Goal: Task Accomplishment & Management: Complete application form

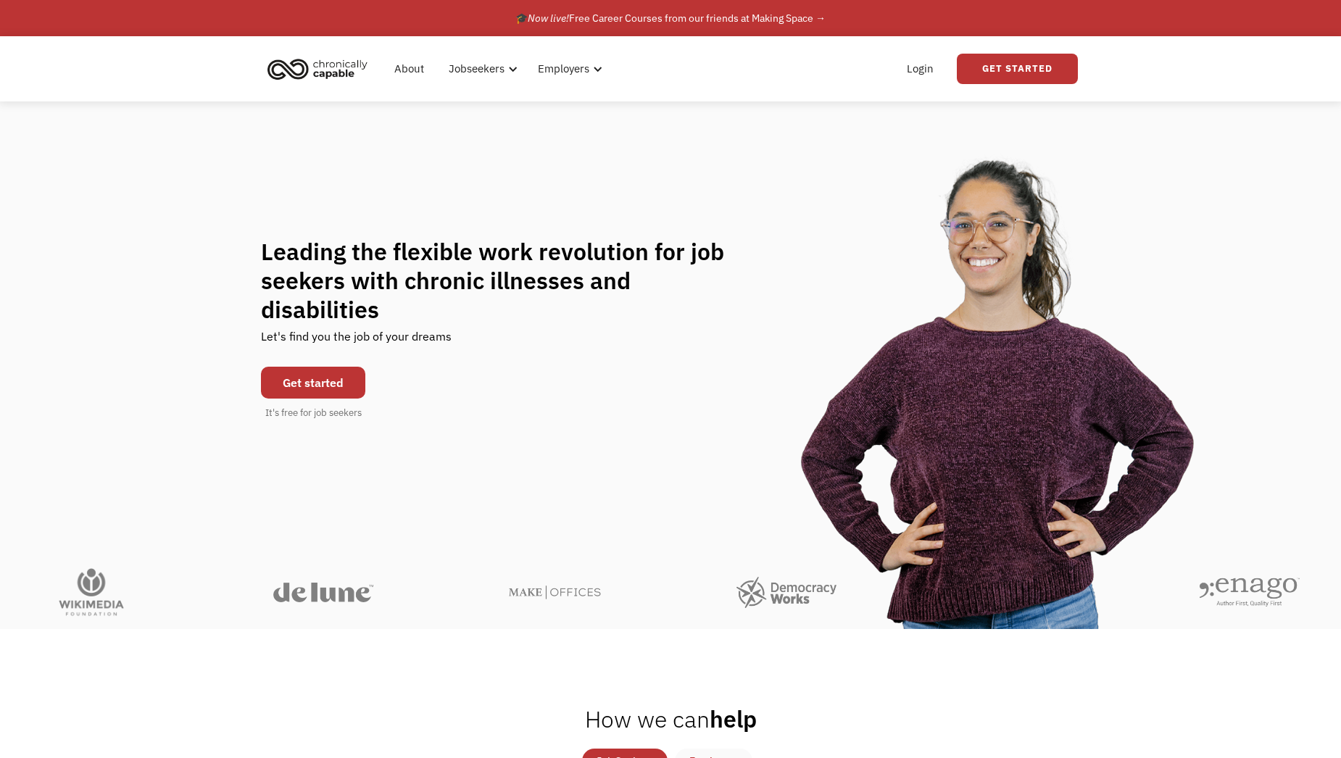
click at [311, 367] on link "Get started" at bounding box center [313, 383] width 104 height 32
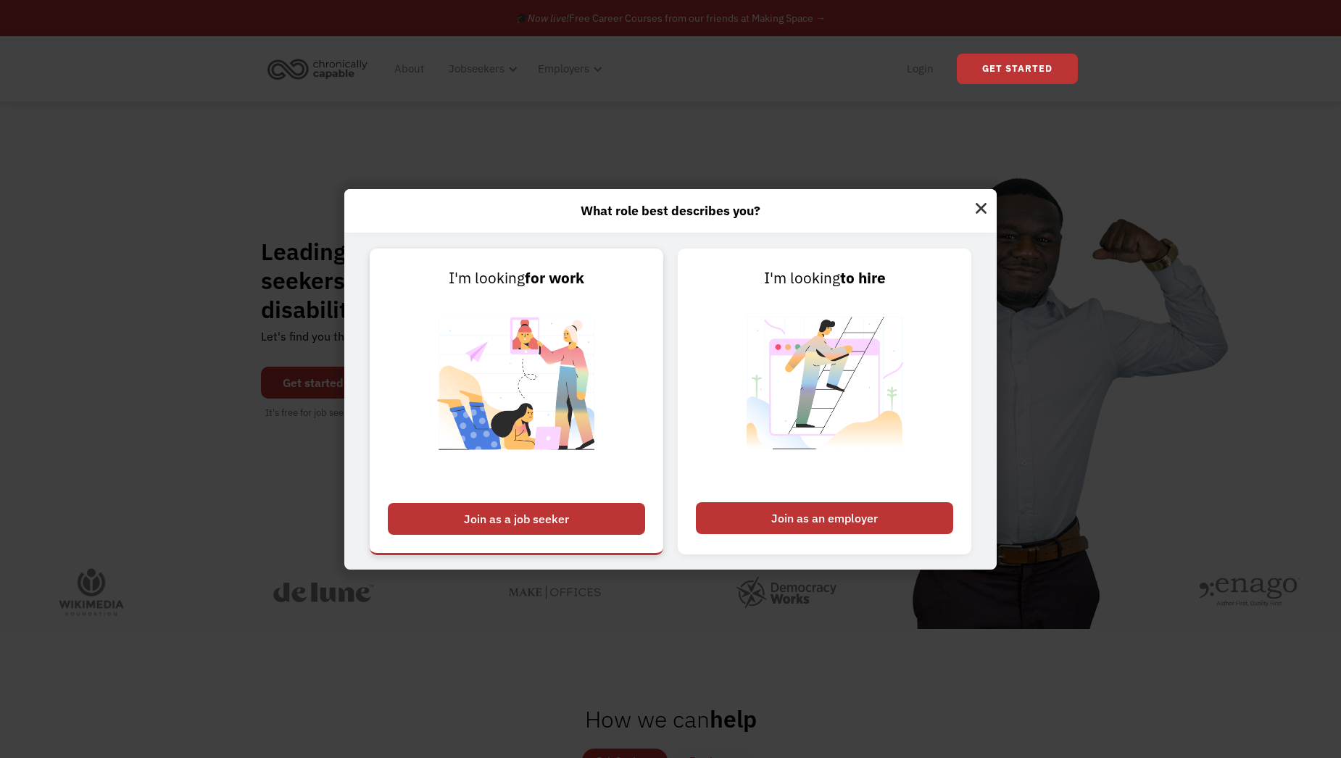
click at [561, 520] on div "Join as a job seeker" at bounding box center [516, 519] width 257 height 32
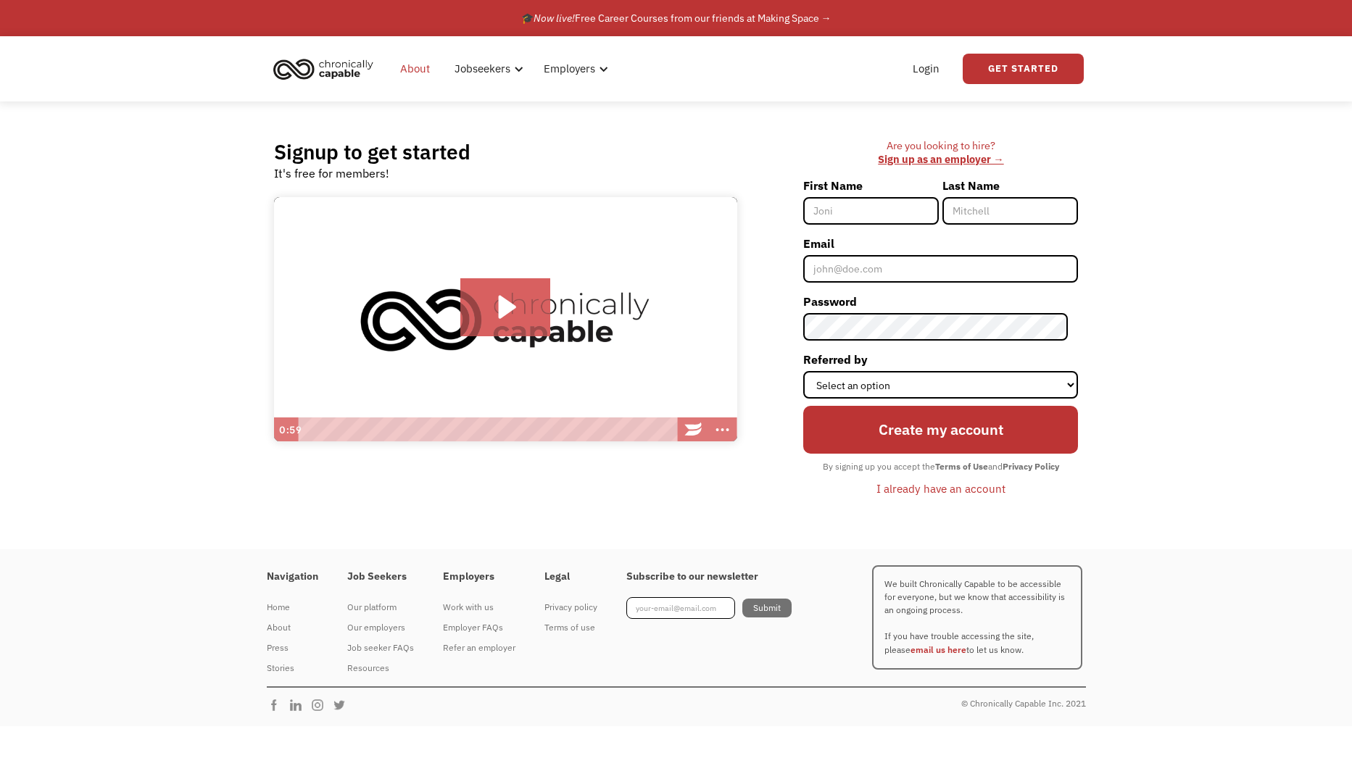
click at [418, 64] on link "About" at bounding box center [414, 69] width 47 height 46
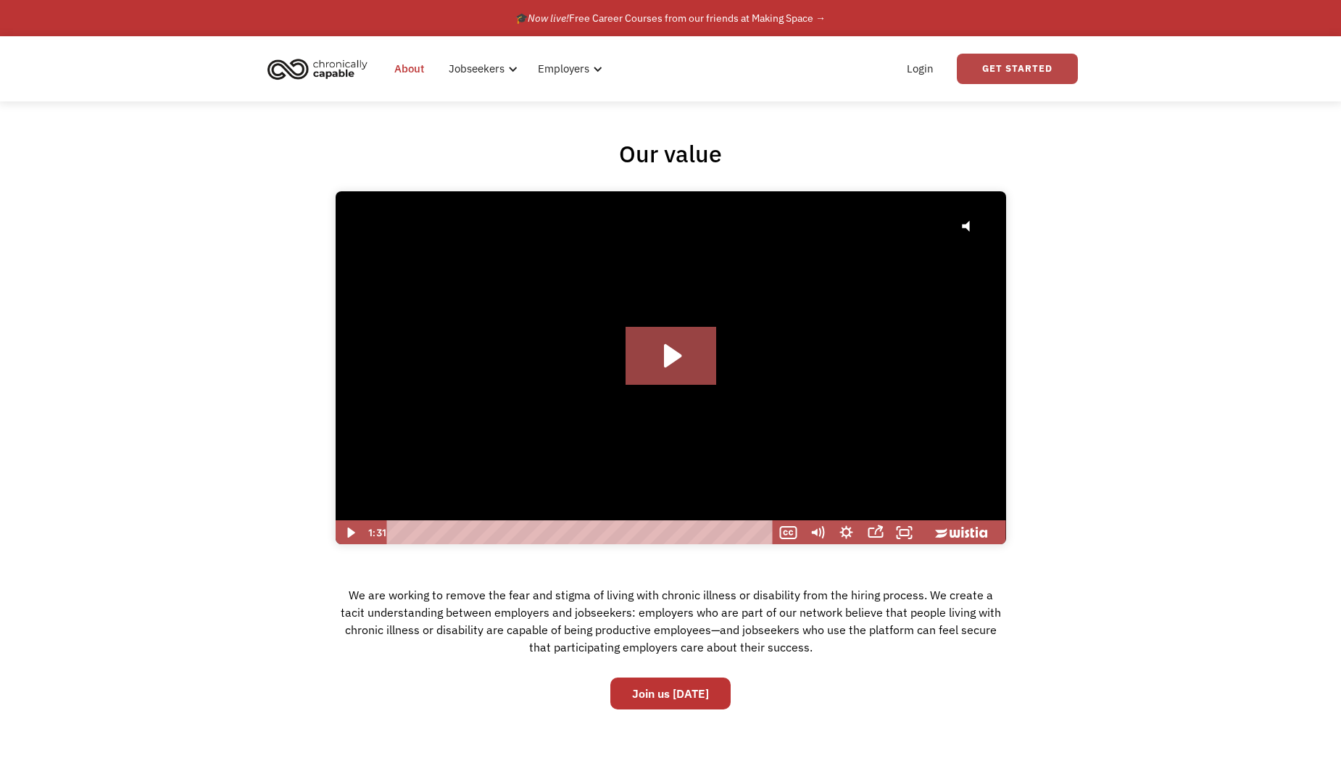
click at [1027, 67] on link "Get Started" at bounding box center [1017, 69] width 121 height 30
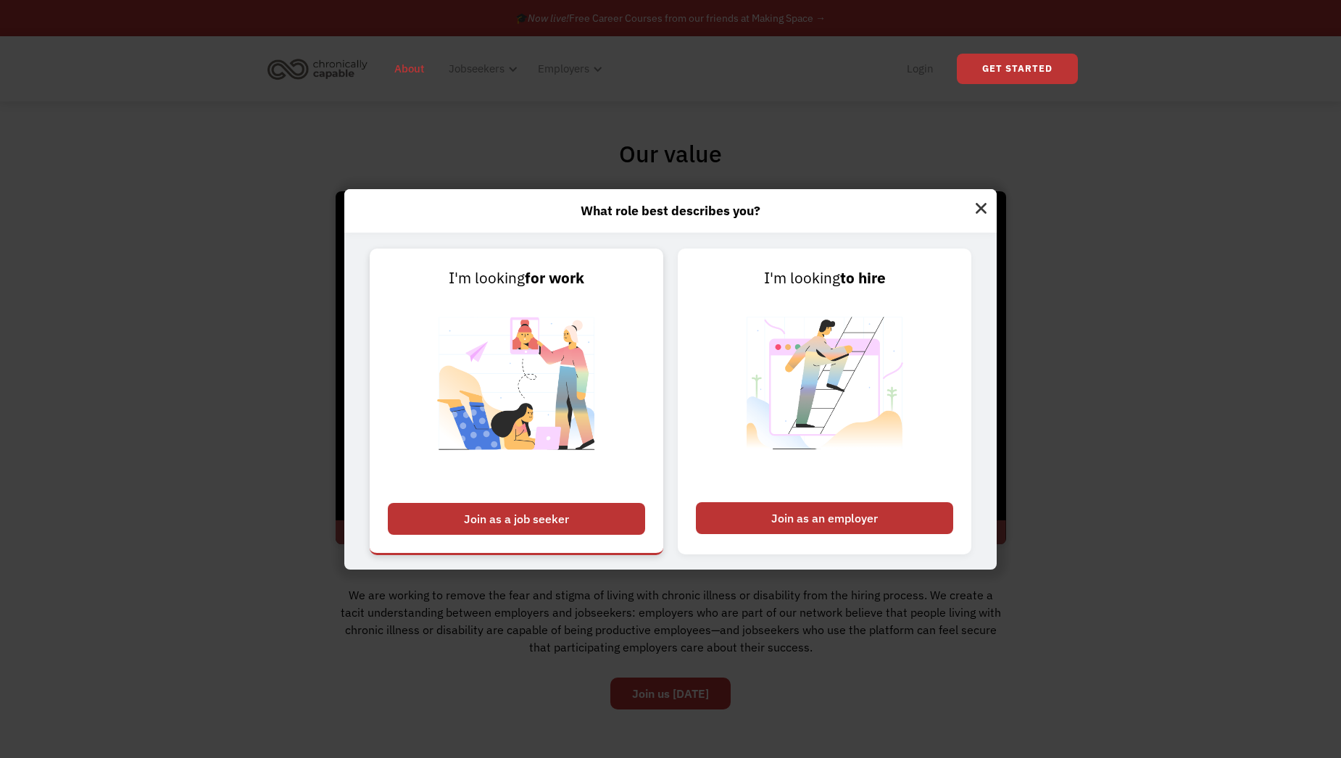
click at [533, 521] on div "Join as a job seeker" at bounding box center [516, 519] width 257 height 32
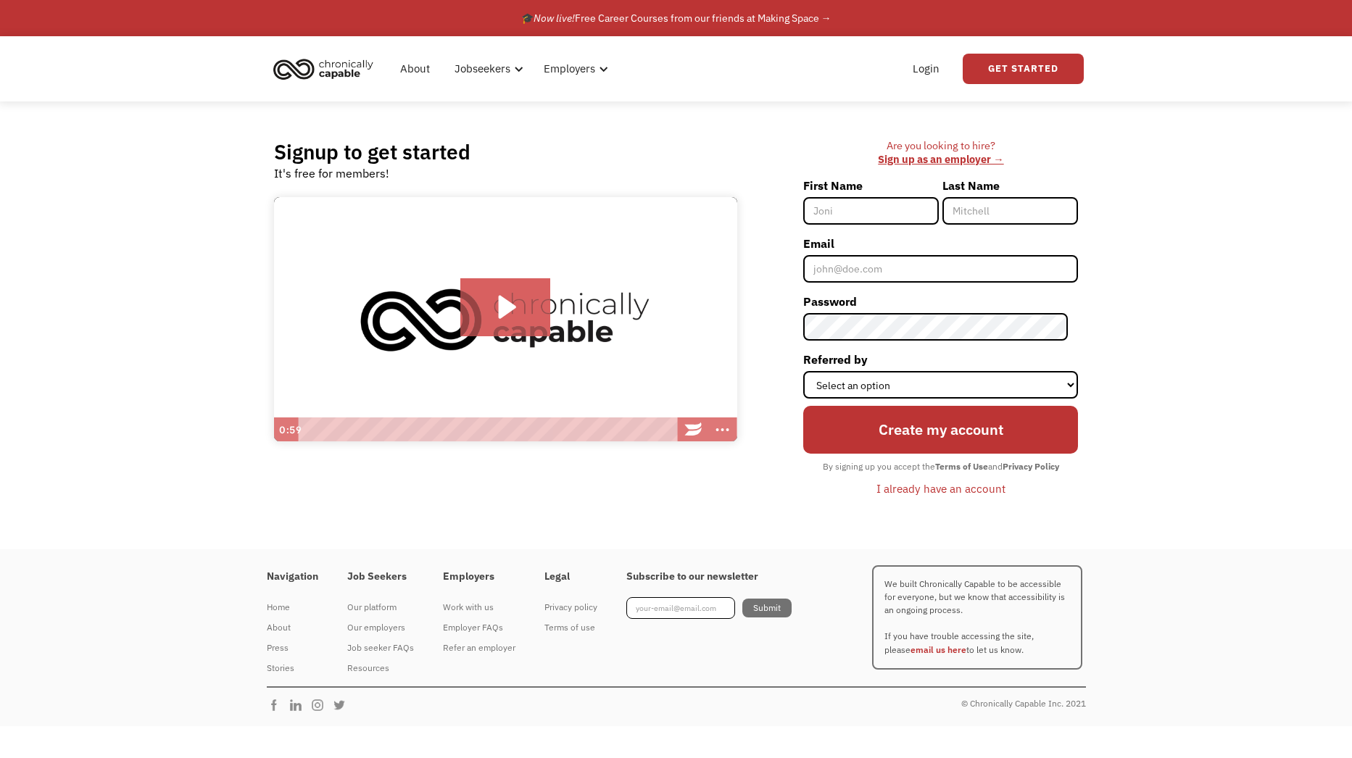
click at [870, 200] on input "First Name" at bounding box center [871, 211] width 136 height 28
type input "[PERSON_NAME]"
type input "Ave"
type input "epochcure@icloud.com"
click at [947, 386] on select "Select an option Instagram Facebook Twitter Search Engine News Article Word of …" at bounding box center [940, 385] width 275 height 28
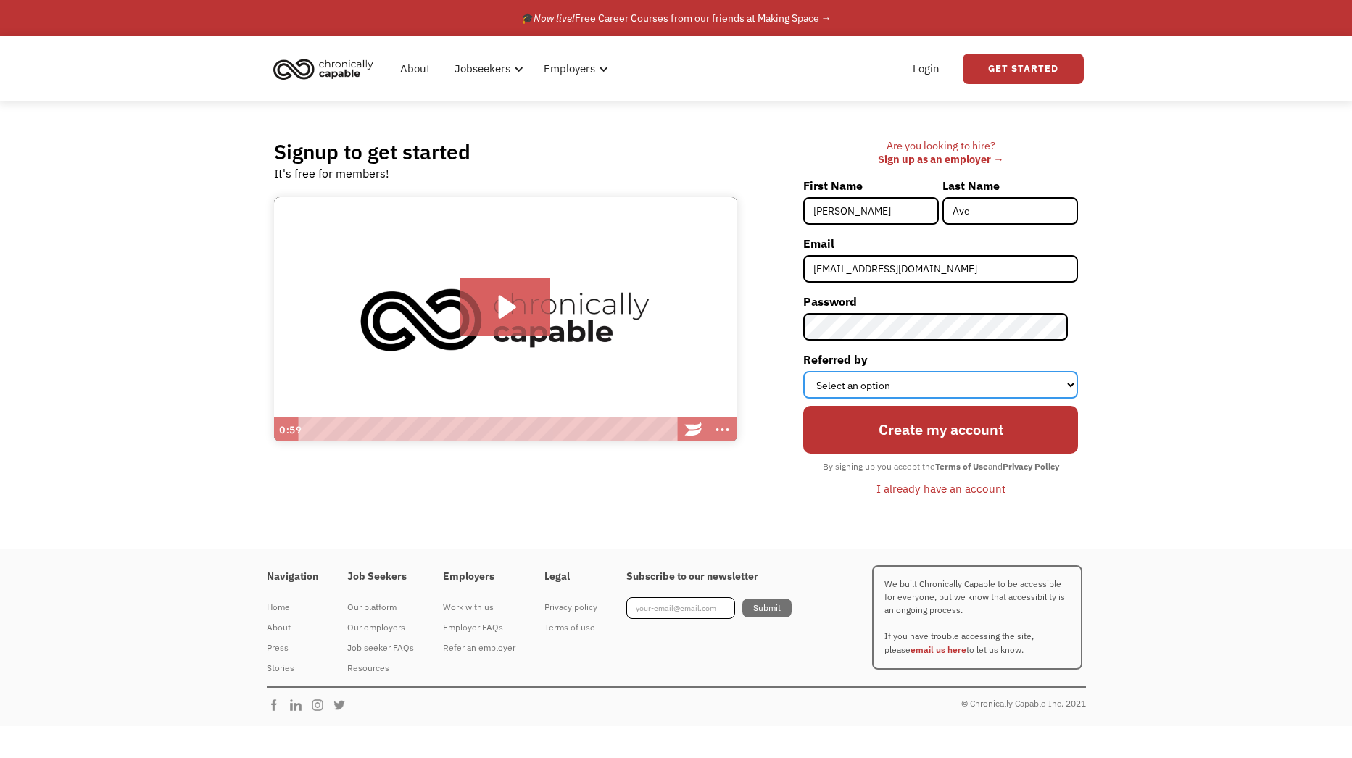
select select "Other"
click at [813, 371] on select "Select an option Instagram Facebook Twitter Search Engine News Article Word of …" at bounding box center [940, 385] width 275 height 28
click at [952, 398] on select "Select an option Instagram Facebook Twitter Search Engine News Article Word of …" at bounding box center [940, 385] width 275 height 28
click at [813, 371] on select "Select an option Instagram Facebook Twitter Search Engine News Article Word of …" at bounding box center [940, 385] width 275 height 28
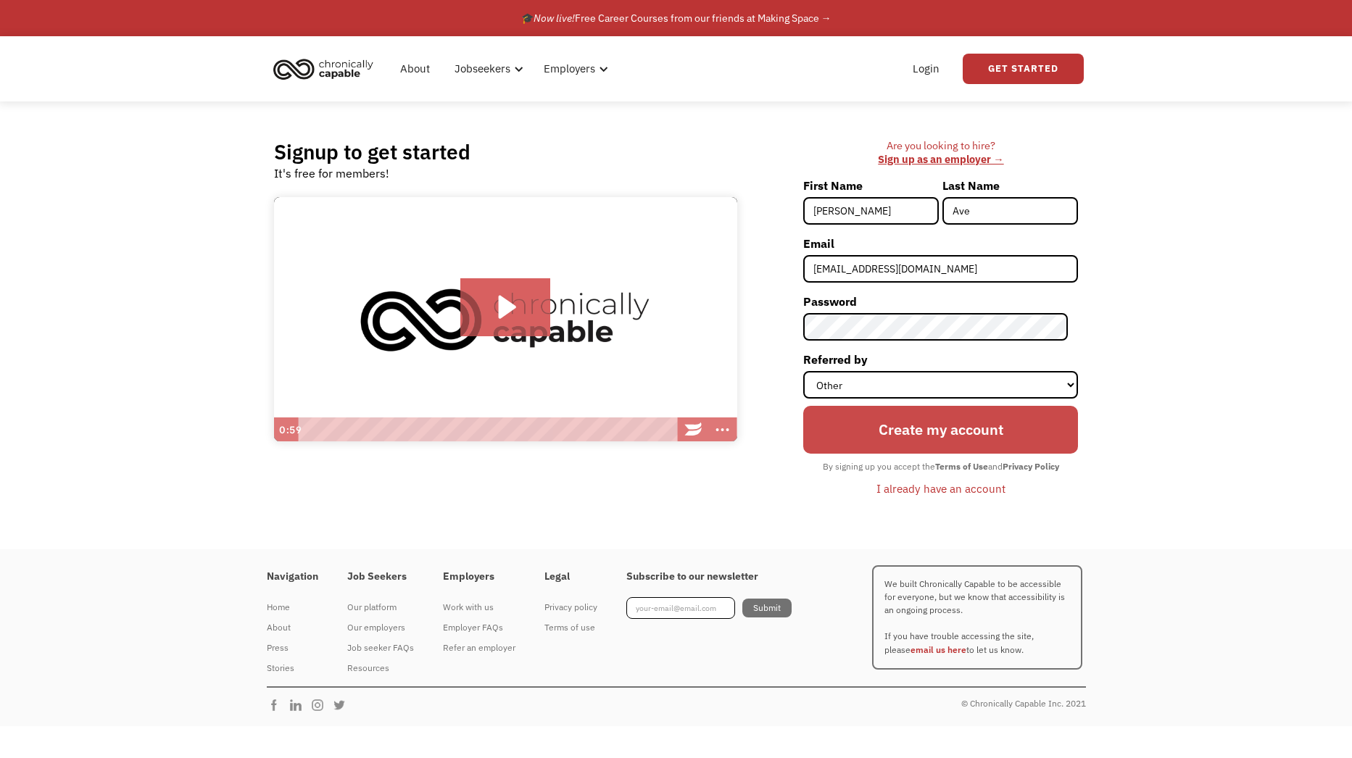
click at [988, 436] on input "Create my account" at bounding box center [940, 430] width 275 height 48
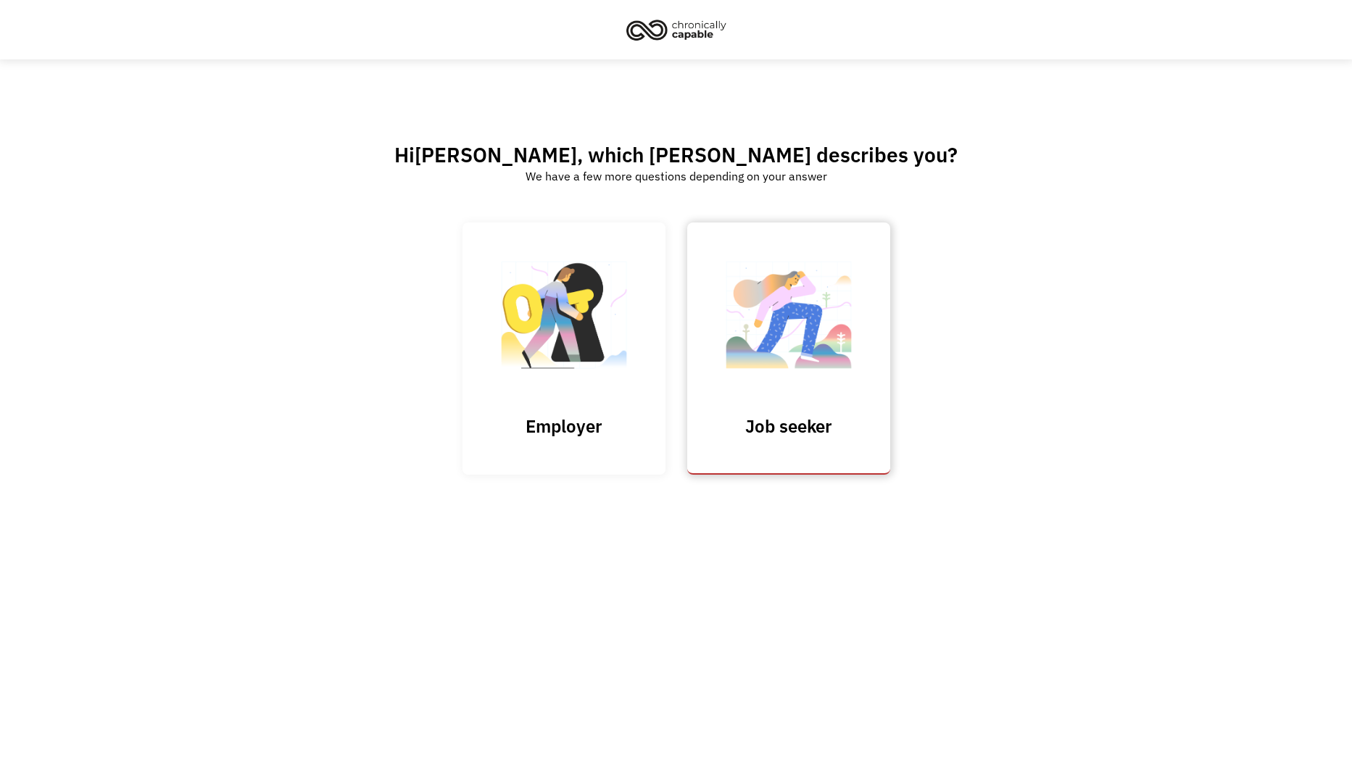
click at [826, 355] on img at bounding box center [788, 321] width 145 height 141
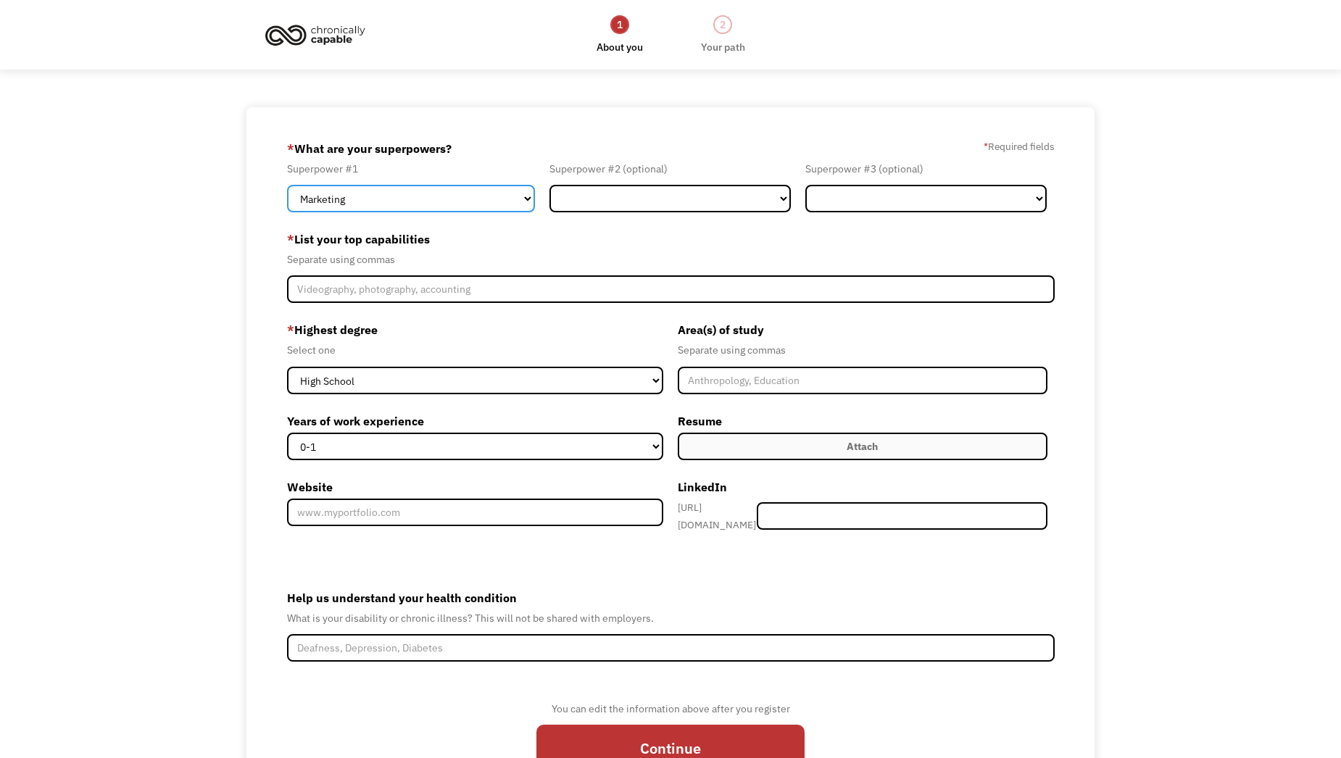
click at [425, 189] on select "Marketing Human Resources Finance Technology Operations Sales Industrial & Manu…" at bounding box center [411, 199] width 249 height 28
select select "Design"
click at [287, 185] on select "Marketing Human Resources Finance Technology Operations Sales Industrial & Manu…" at bounding box center [411, 199] width 249 height 28
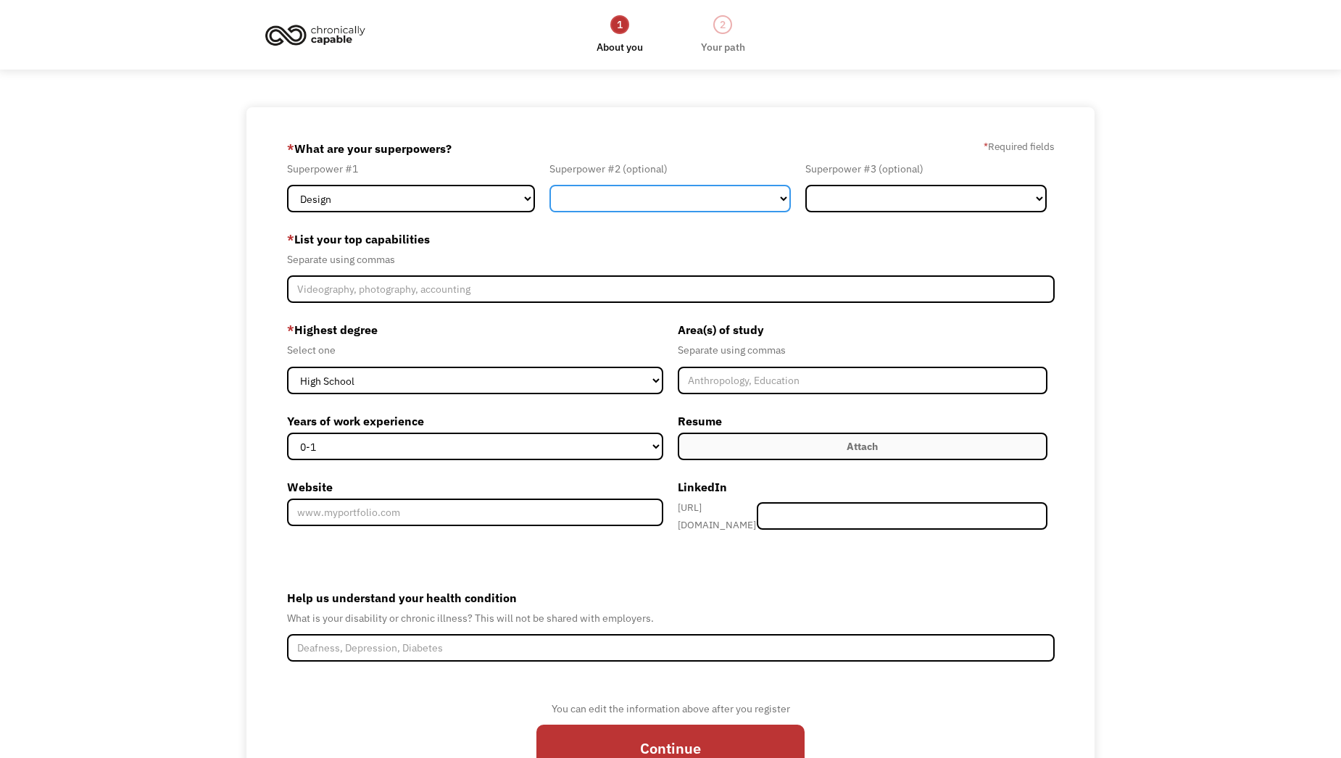
click at [664, 198] on select "Marketing Human Resources Finance Technology Operations Sales Industrial & Manu…" at bounding box center [669, 199] width 241 height 28
select select "Operations"
click at [549, 185] on select "Marketing Human Resources Finance Technology Operations Sales Industrial & Manu…" at bounding box center [669, 199] width 241 height 28
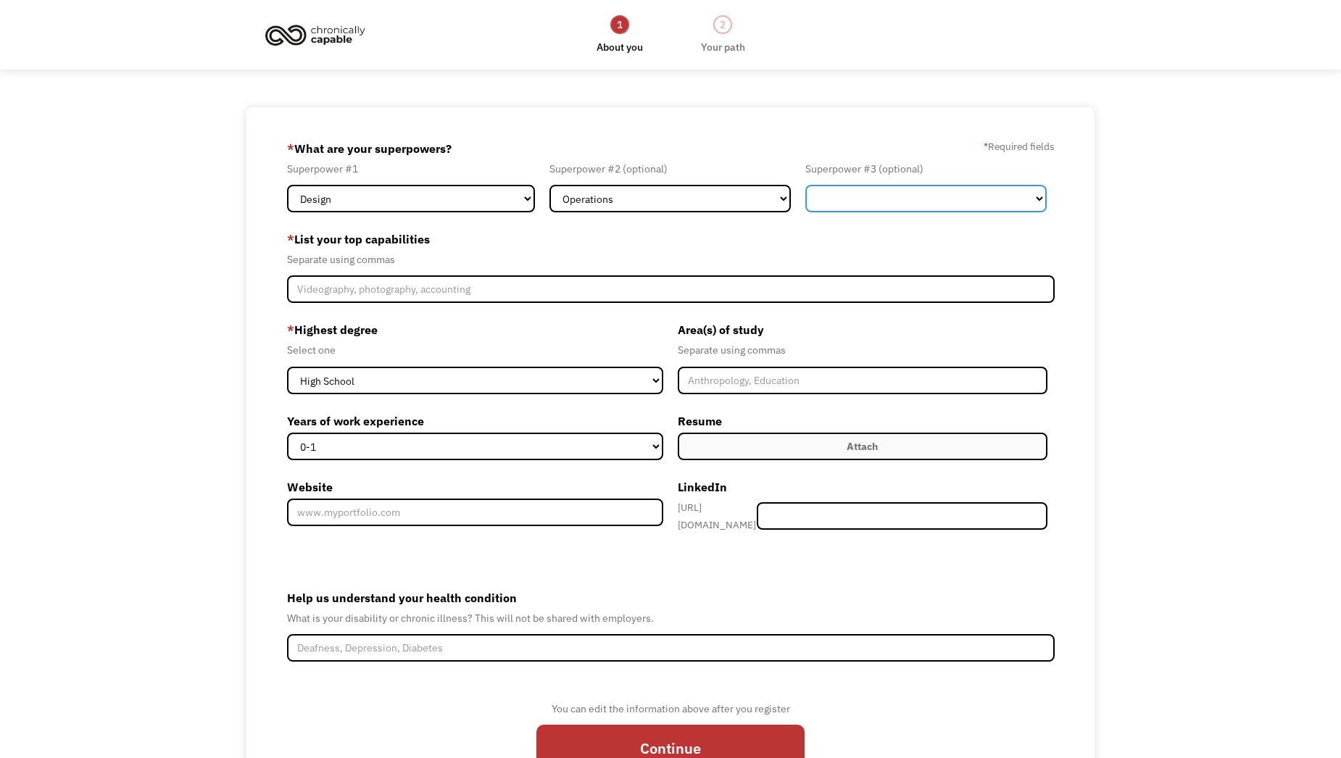
click at [962, 198] on select "Marketing Human Resources Finance Technology Operations Sales Industrial & Manu…" at bounding box center [925, 199] width 241 height 28
click at [805, 185] on select "Marketing Human Resources Finance Technology Operations Sales Industrial & Manu…" at bounding box center [925, 199] width 241 height 28
click at [957, 195] on select "Marketing Human Resources Finance Technology Operations Sales Industrial & Manu…" at bounding box center [925, 199] width 241 height 28
select select "Science & Education"
click at [805, 185] on select "Marketing Human Resources Finance Technology Operations Sales Industrial & Manu…" at bounding box center [925, 199] width 241 height 28
